Goal: Transaction & Acquisition: Book appointment/travel/reservation

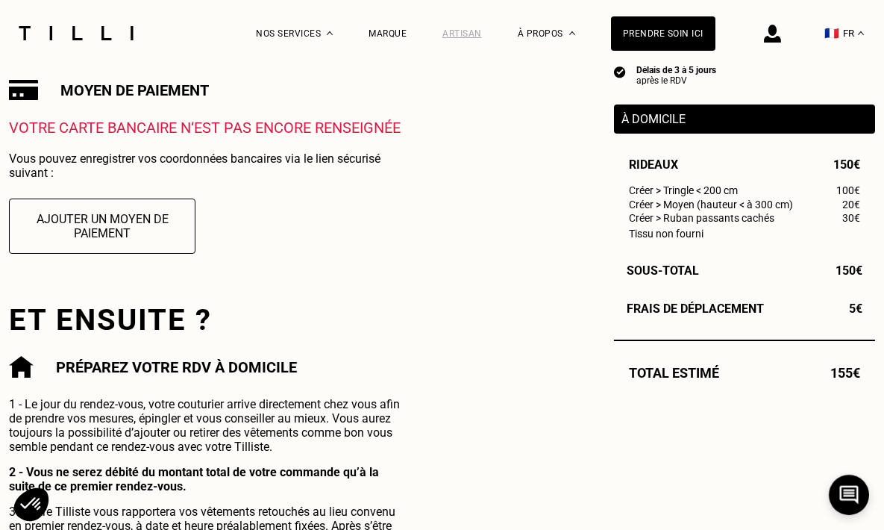
click at [470, 28] on div "Artisan" at bounding box center [462, 33] width 40 height 10
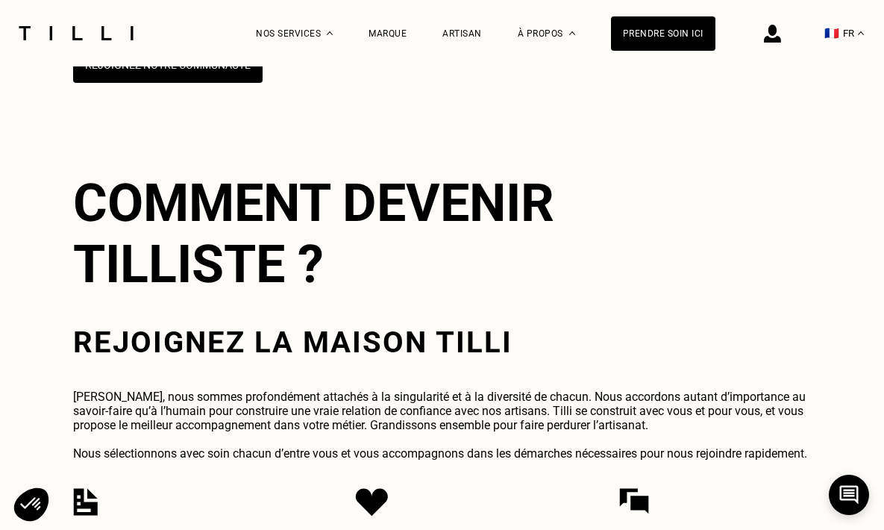
scroll to position [3119, 0]
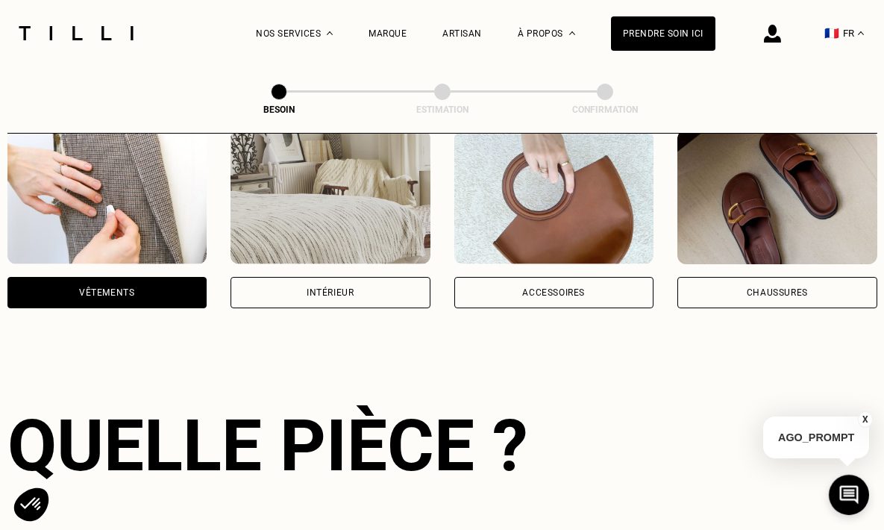
scroll to position [316, 0]
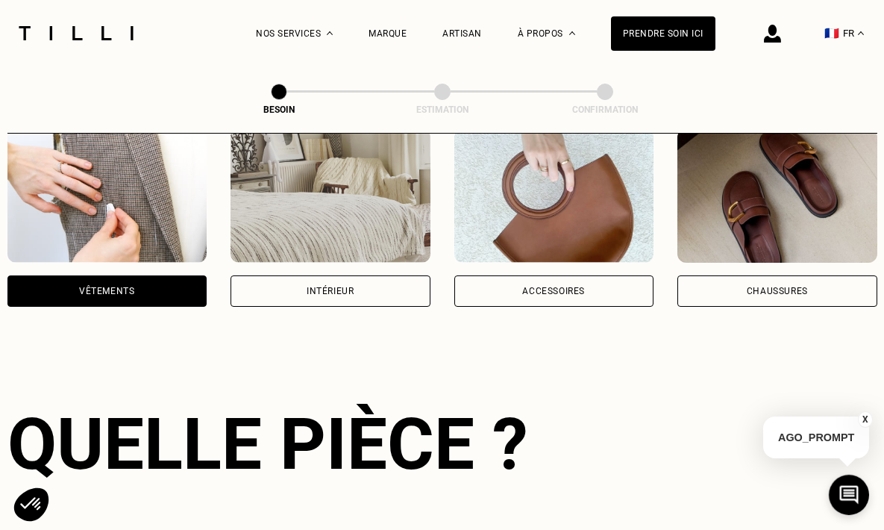
click at [334, 287] on div "Intérieur" at bounding box center [330, 291] width 47 height 9
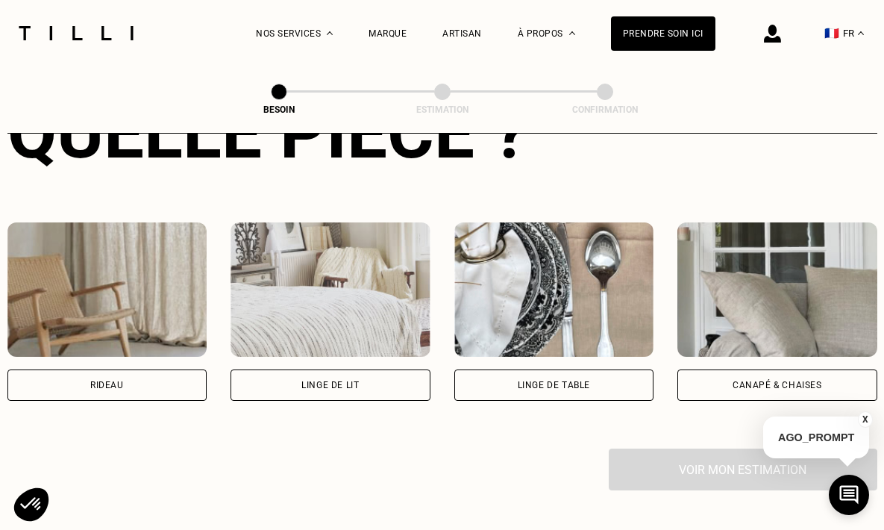
scroll to position [668, 0]
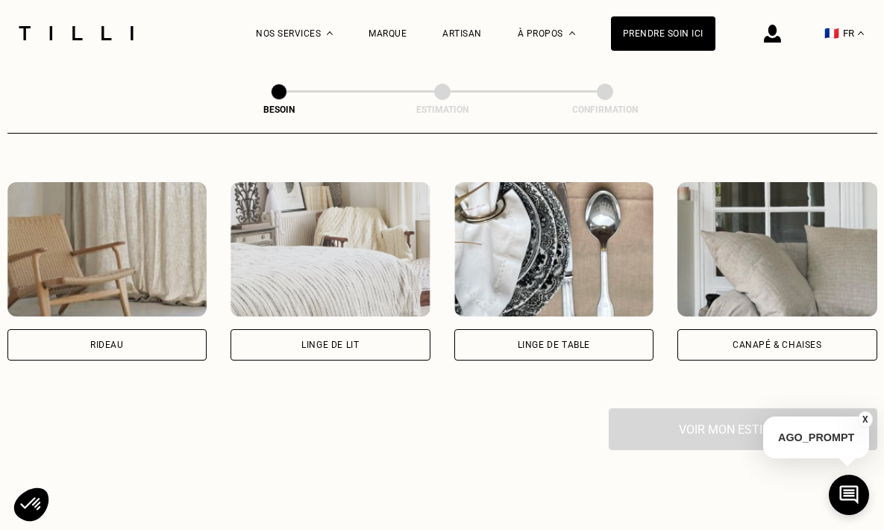
click at [131, 329] on div "Rideau" at bounding box center [107, 344] width 200 height 31
select select "FR"
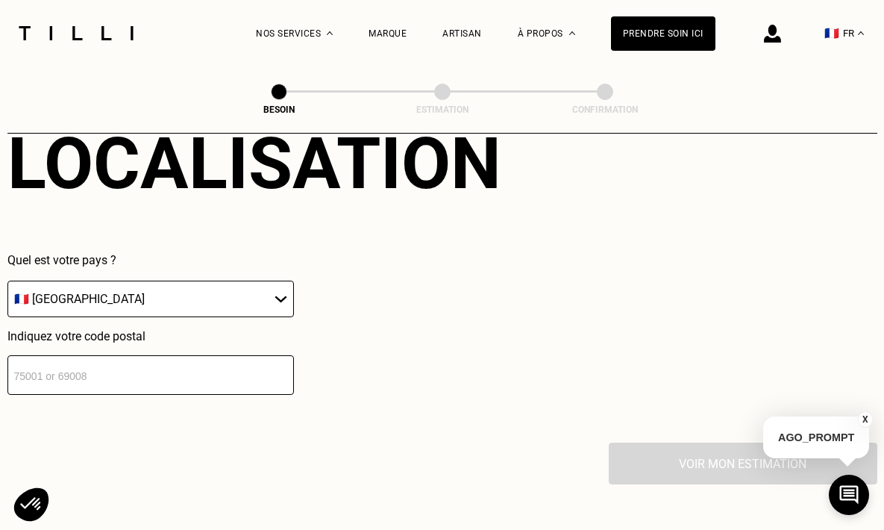
scroll to position [1056, 0]
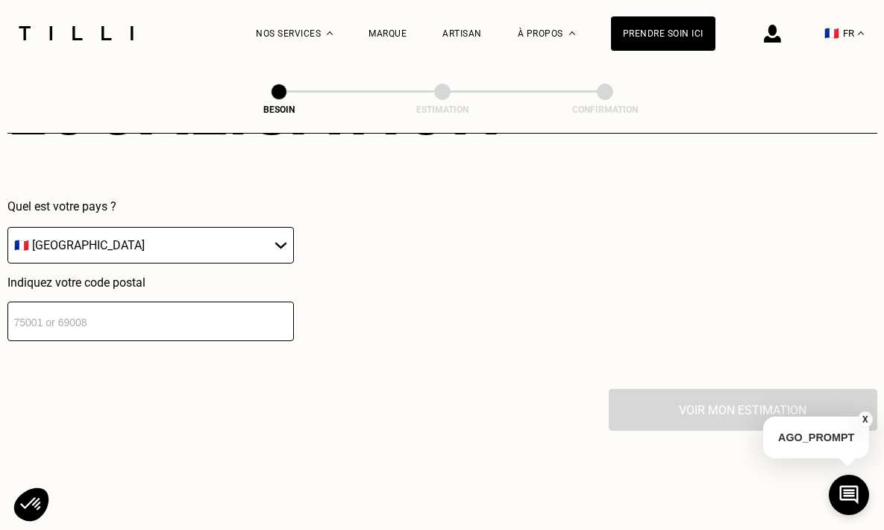
click at [121, 301] on input "number" at bounding box center [150, 321] width 287 height 40
click at [125, 301] on input "number" at bounding box center [150, 321] width 287 height 40
click at [104, 301] on input "number" at bounding box center [150, 321] width 287 height 40
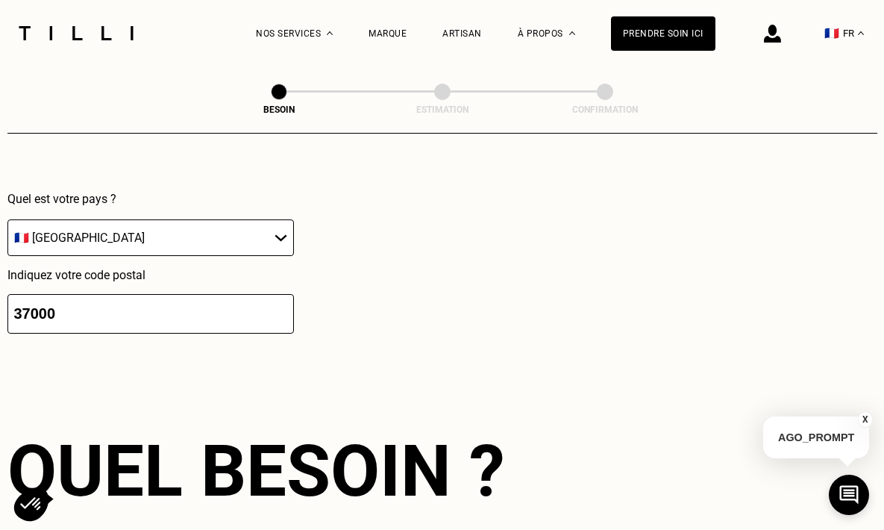
type input "37000"
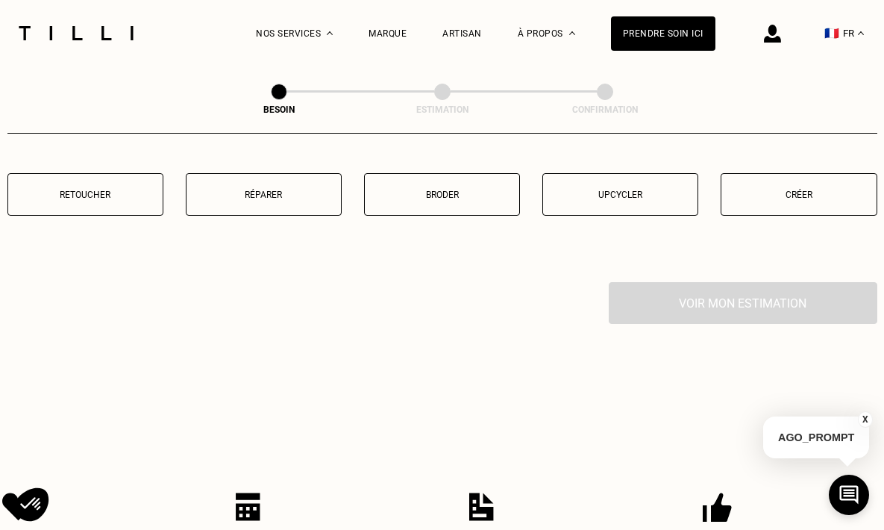
scroll to position [1545, 0]
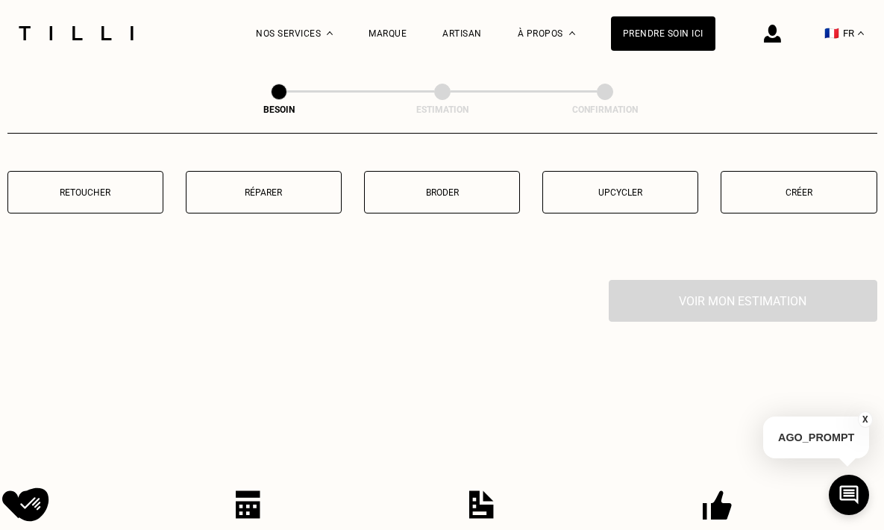
click at [821, 181] on button "Créer" at bounding box center [799, 192] width 156 height 43
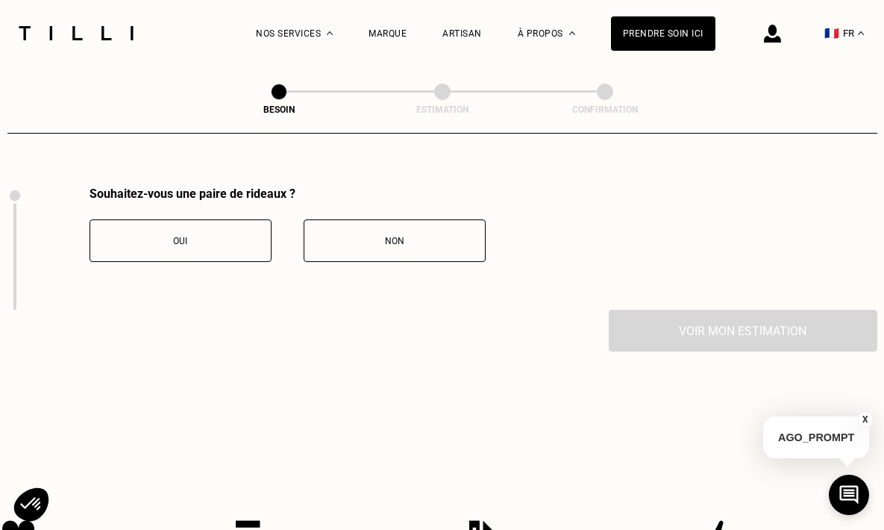
scroll to position [1641, 0]
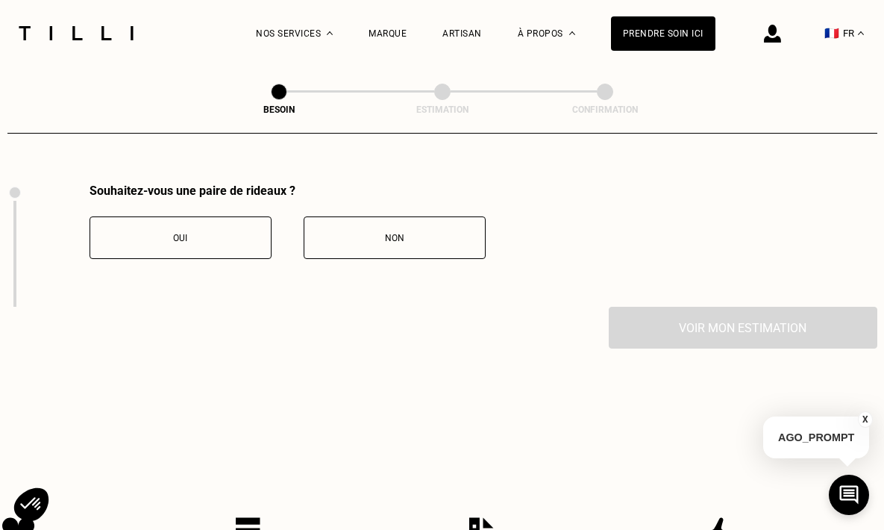
click at [239, 233] on div "Oui" at bounding box center [181, 238] width 166 height 10
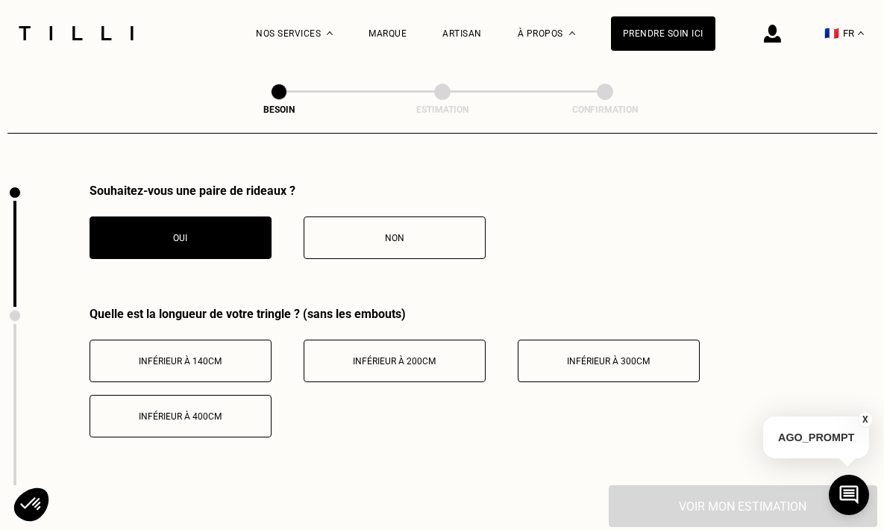
click at [436, 356] on div "Inférieur à 200cm" at bounding box center [395, 361] width 166 height 10
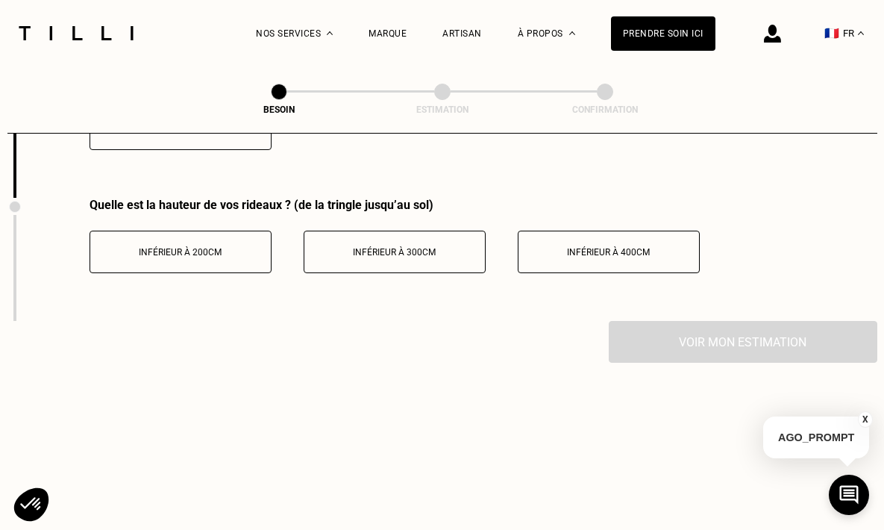
scroll to position [1933, 0]
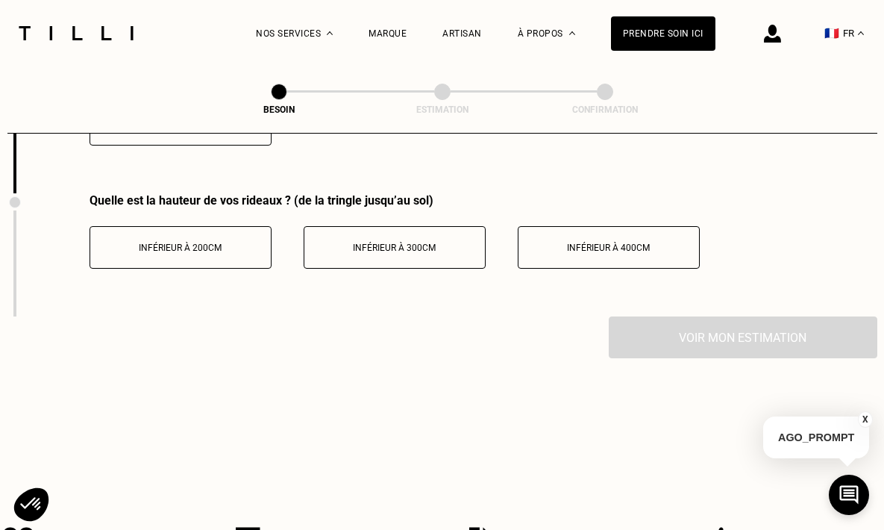
click at [416, 242] on span "Inférieur à 300cm" at bounding box center [394, 247] width 83 height 10
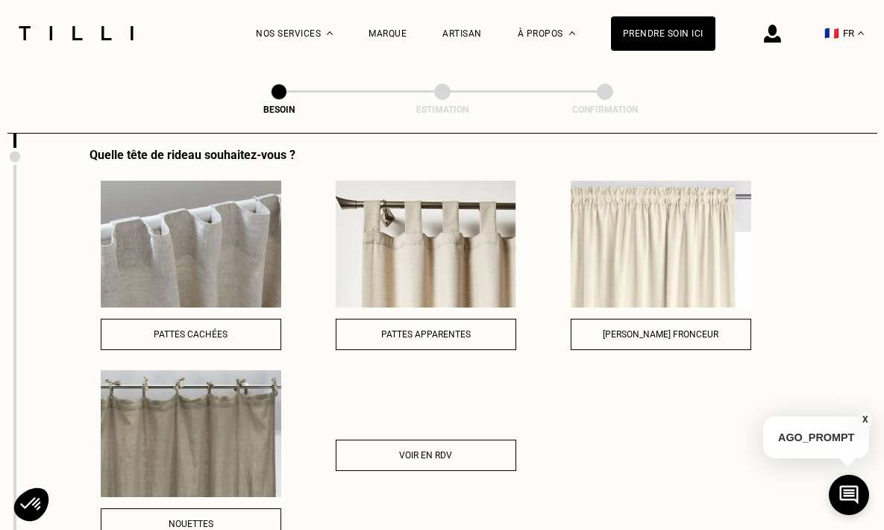
scroll to position [2100, 0]
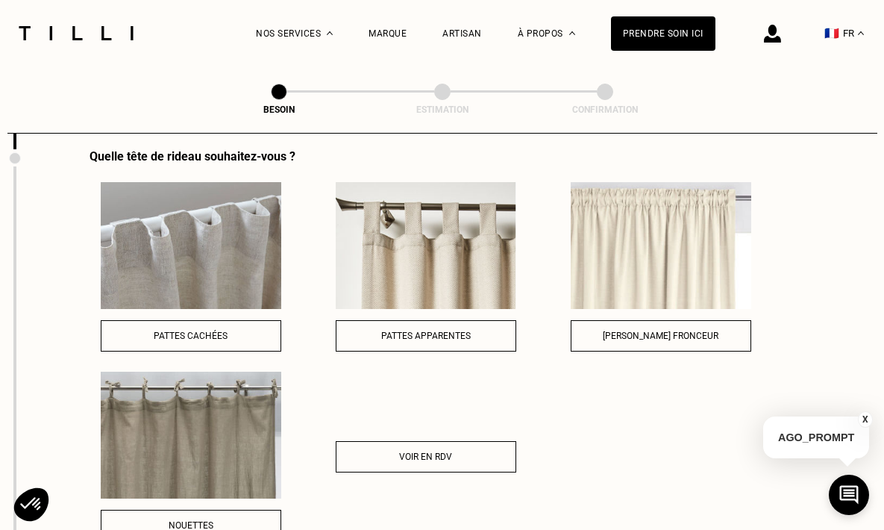
click at [711, 331] on div "Galon fronceur" at bounding box center [661, 336] width 164 height 10
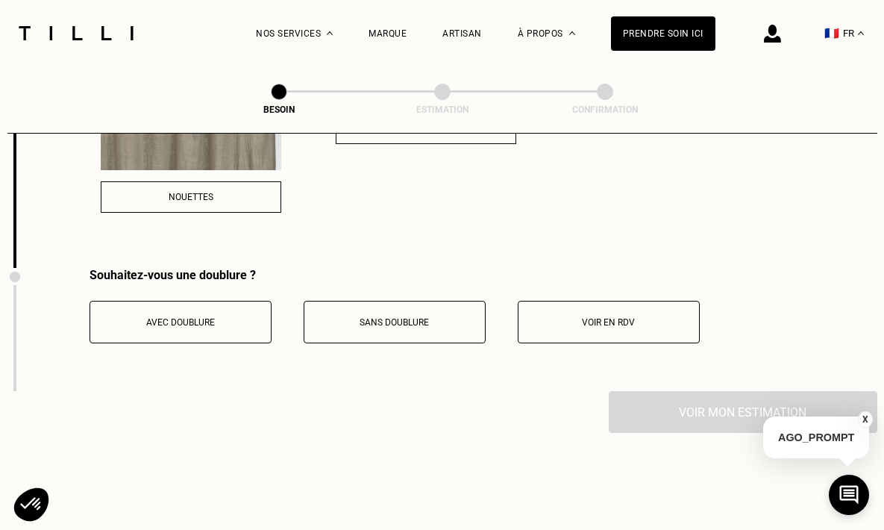
scroll to position [2442, 0]
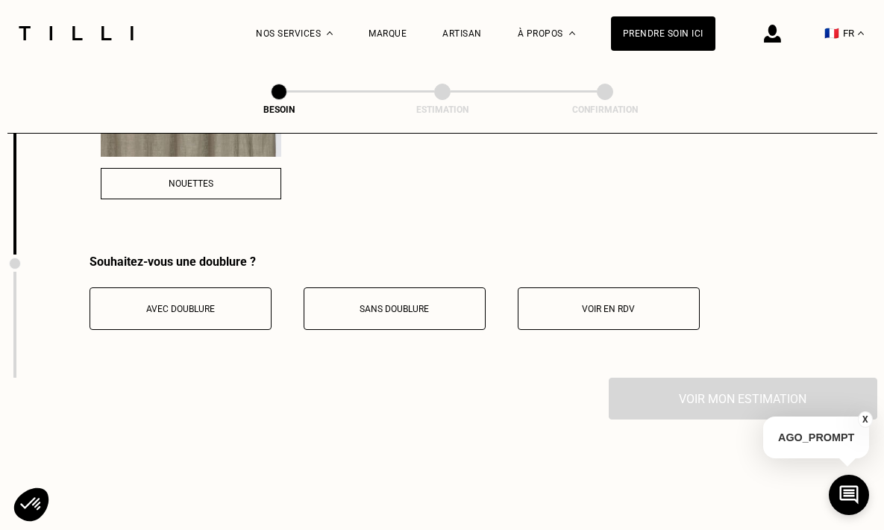
click at [352, 298] on button "Sans doublure" at bounding box center [395, 308] width 182 height 43
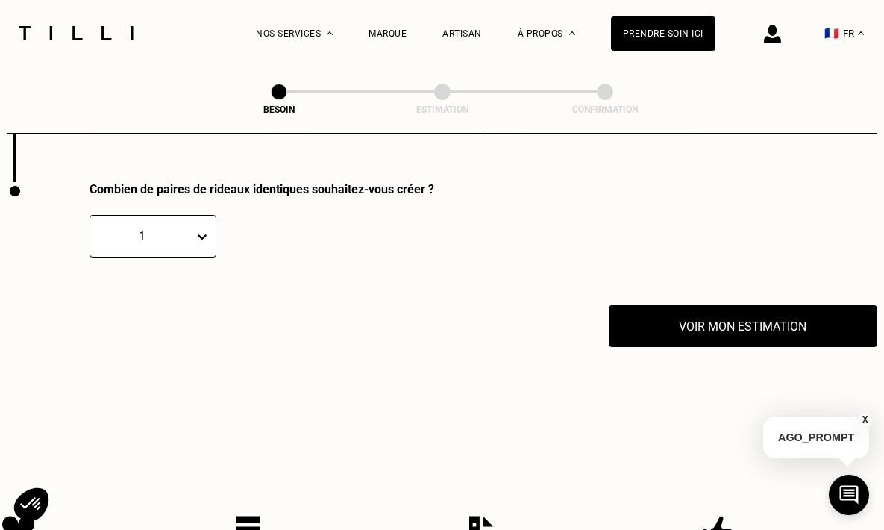
scroll to position [2640, 0]
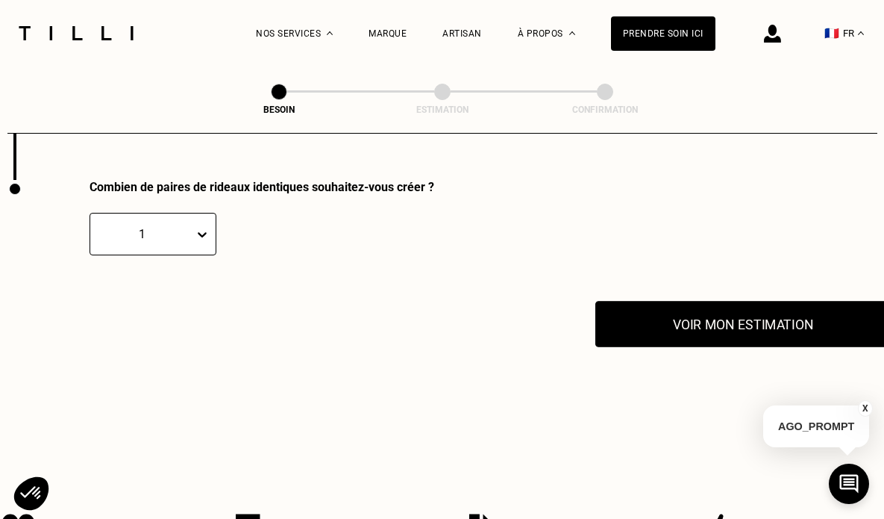
click at [783, 311] on button "Voir mon estimation" at bounding box center [742, 324] width 295 height 46
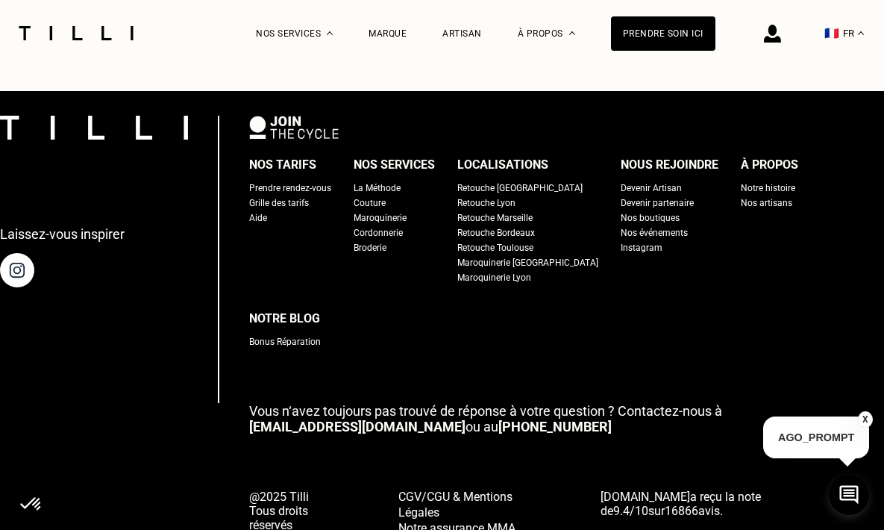
scroll to position [3219, 0]
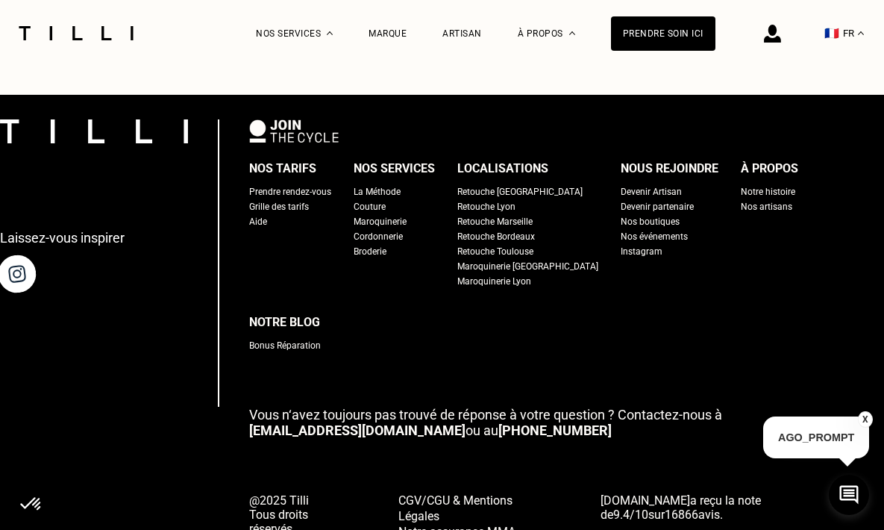
click at [38, 292] on img at bounding box center [17, 273] width 42 height 42
